Goal: Information Seeking & Learning: Learn about a topic

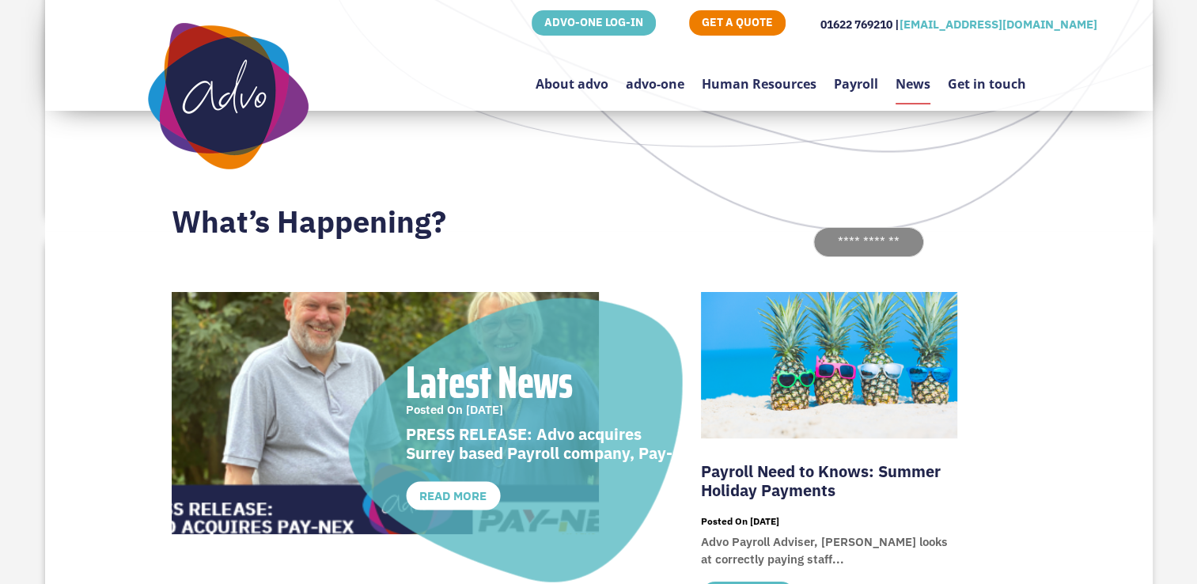
scroll to position [79, 0]
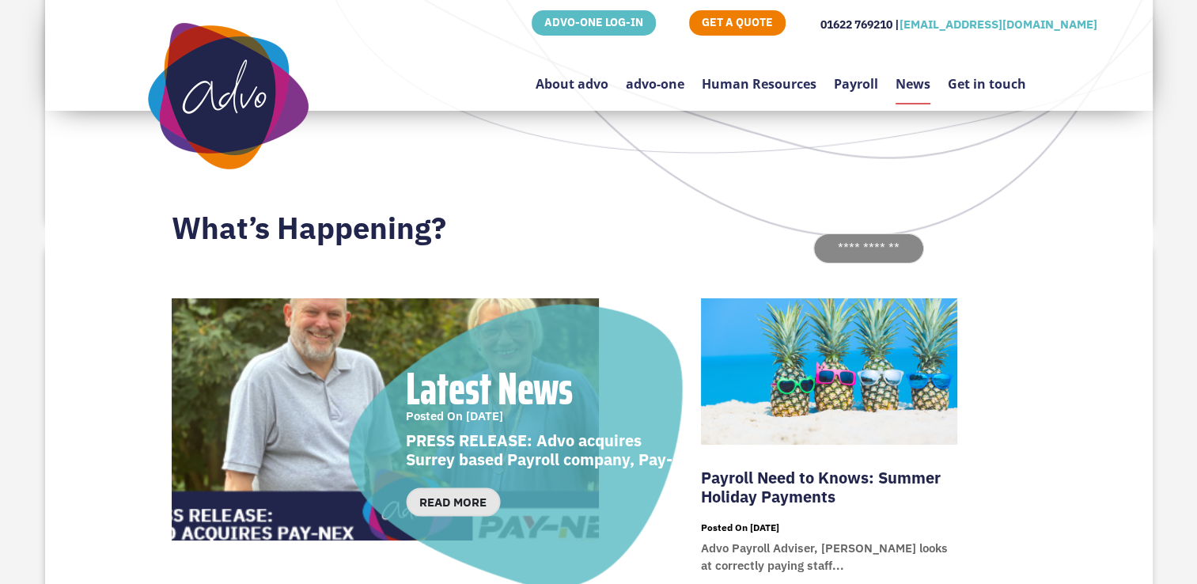
click at [449, 491] on link "read more" at bounding box center [453, 501] width 94 height 29
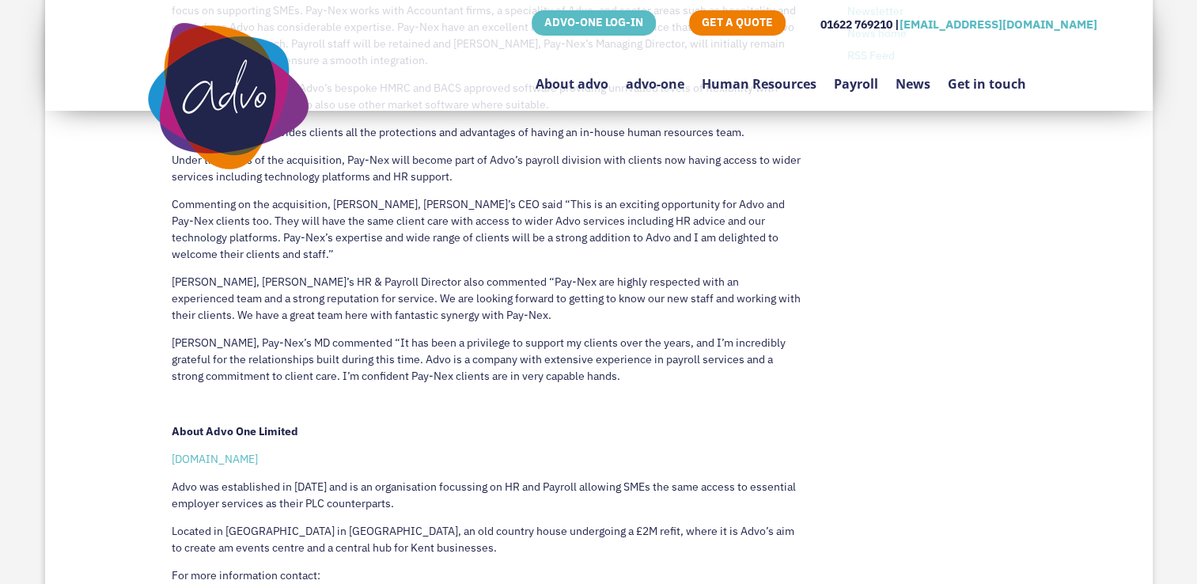
scroll to position [950, 0]
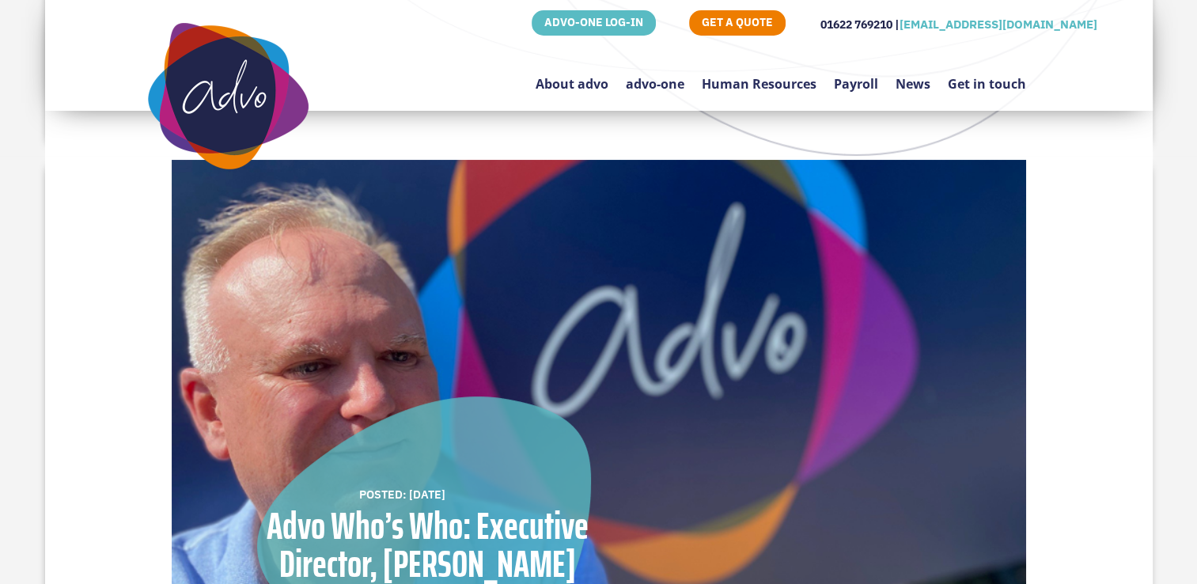
scroll to position [317, 0]
